Goal: Answer question/provide support: Share knowledge or assist other users

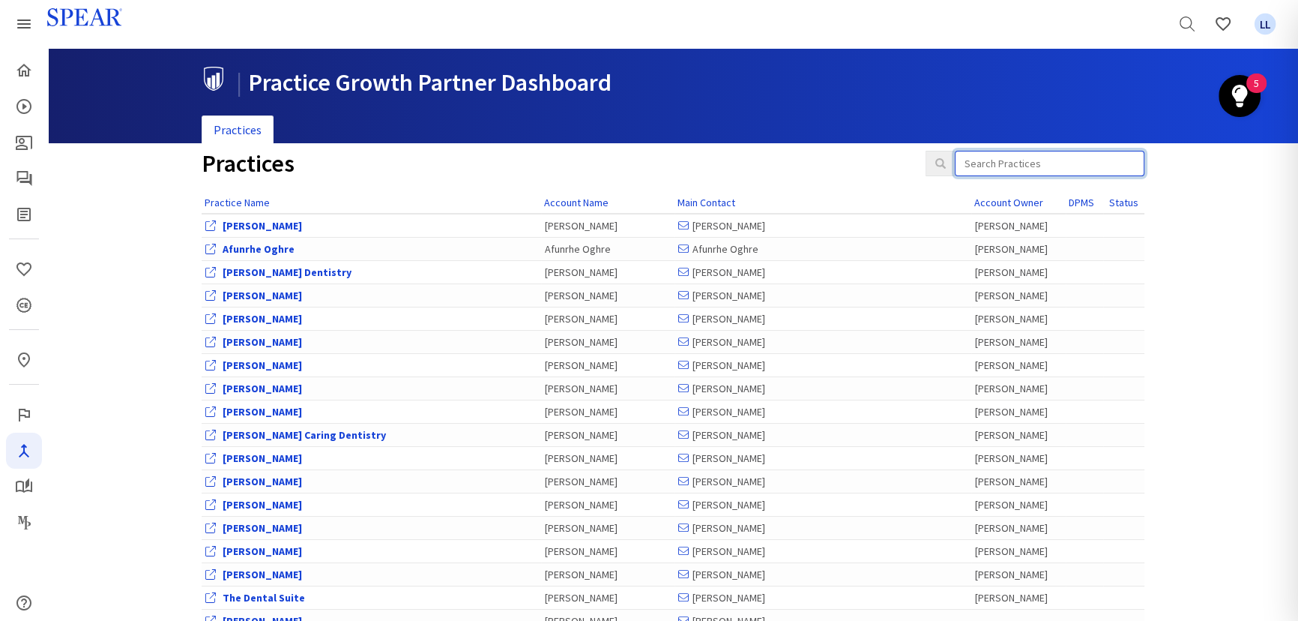
click at [1066, 160] on input "search" at bounding box center [1050, 163] width 190 height 25
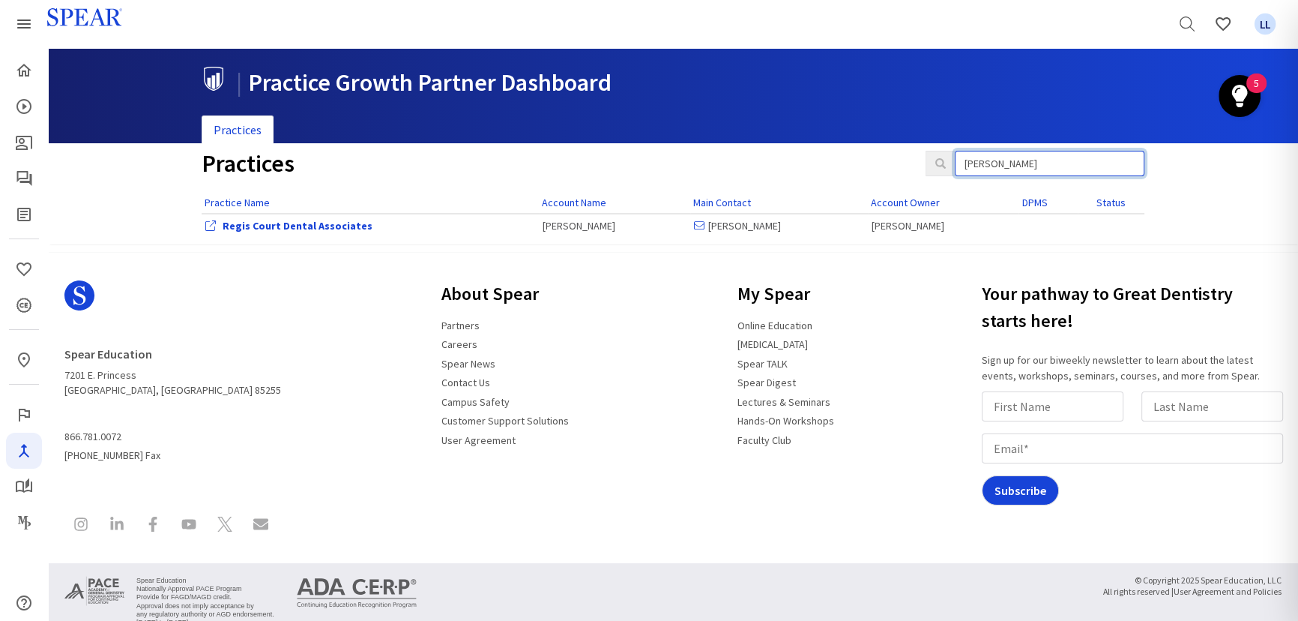
type input "[PERSON_NAME]"
click at [1270, 31] on span "LL" at bounding box center [1266, 24] width 22 height 22
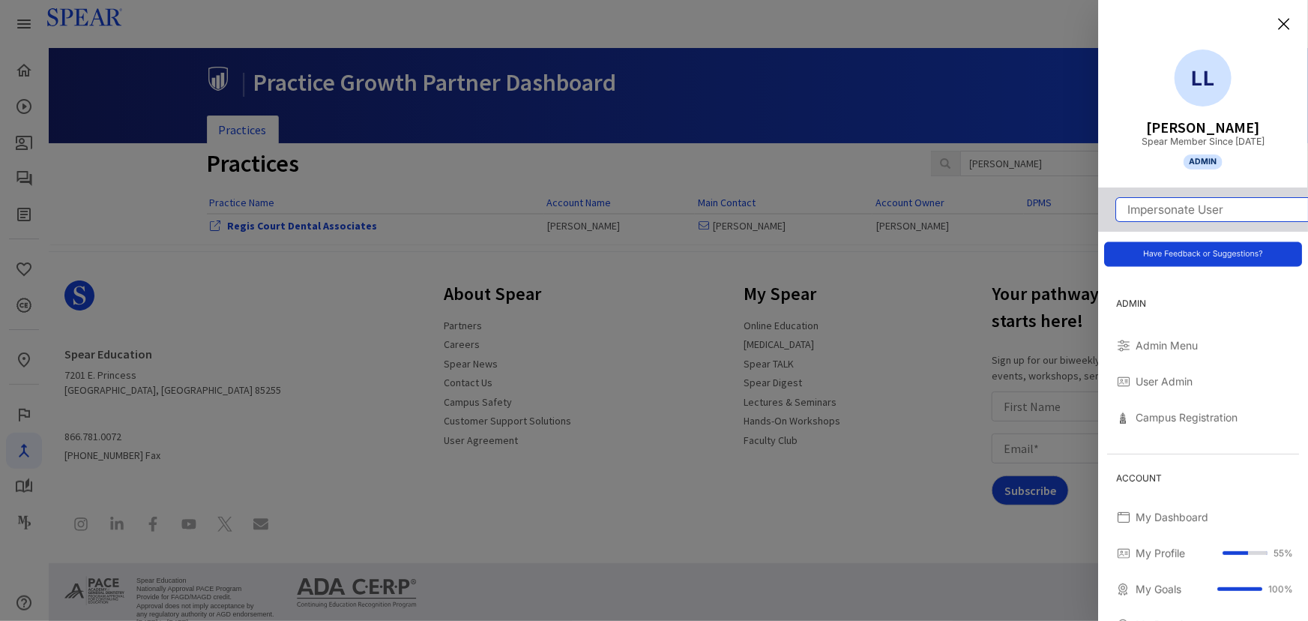
click at [1190, 205] on input "Impersonate User" at bounding box center [1212, 209] width 192 height 23
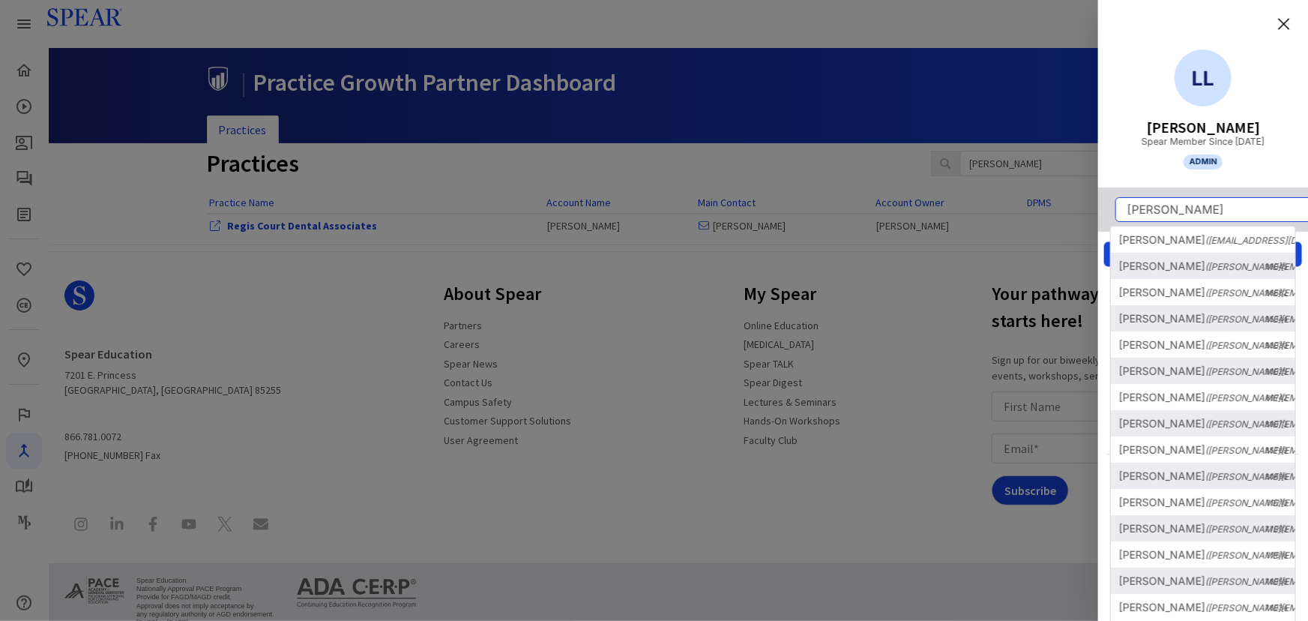
type input "[PERSON_NAME]"
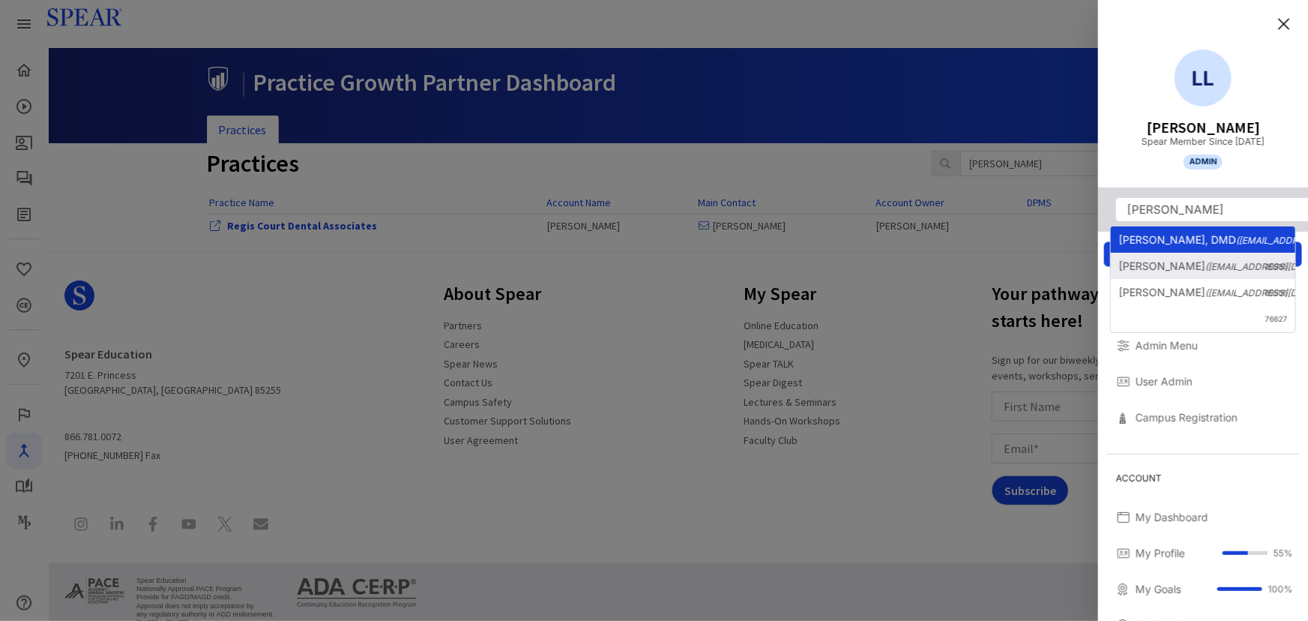
click at [1178, 228] on link "[PERSON_NAME], DMD ([EMAIL_ADDRESS][DOMAIN_NAME]) 20985" at bounding box center [1203, 239] width 184 height 26
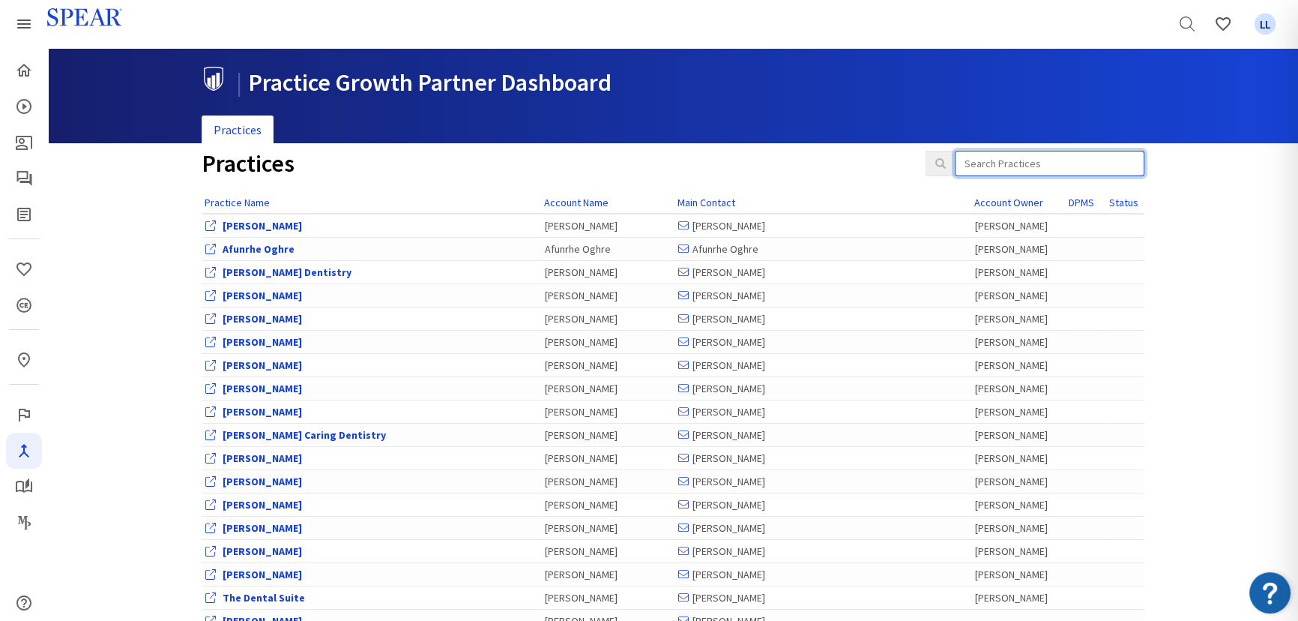
click at [1030, 157] on input "search" at bounding box center [1050, 163] width 190 height 25
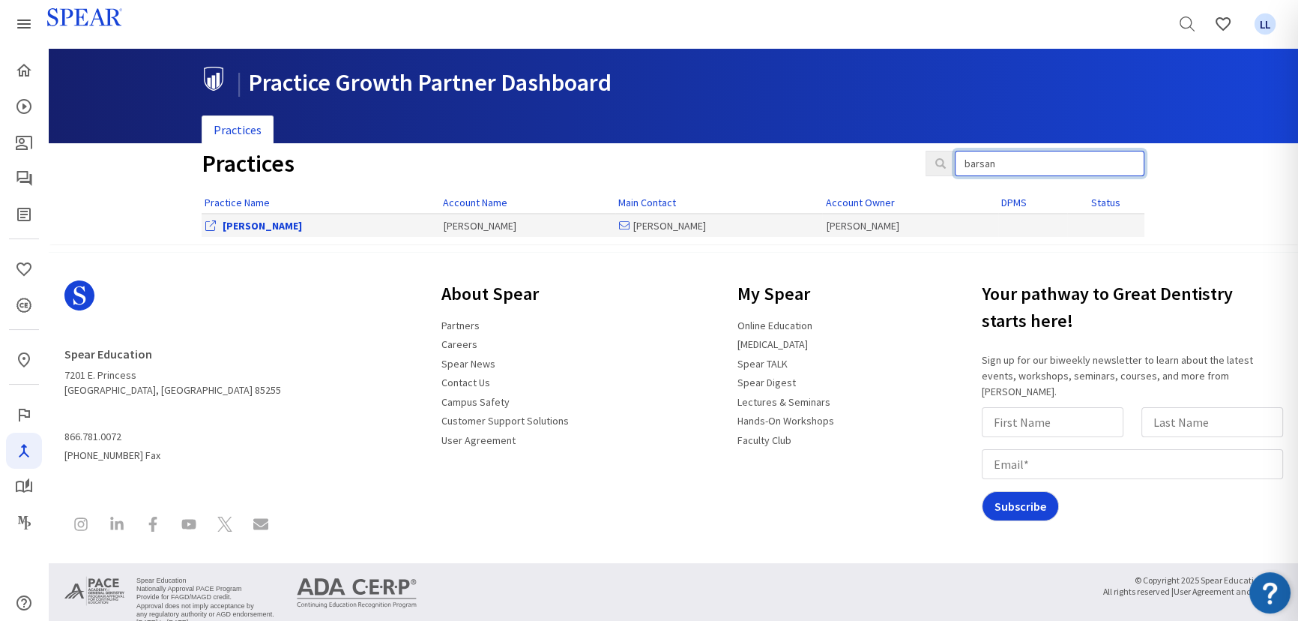
type input "barsan"
click at [283, 220] on link "[PERSON_NAME]" at bounding box center [262, 225] width 79 height 13
